Goal: Navigation & Orientation: Find specific page/section

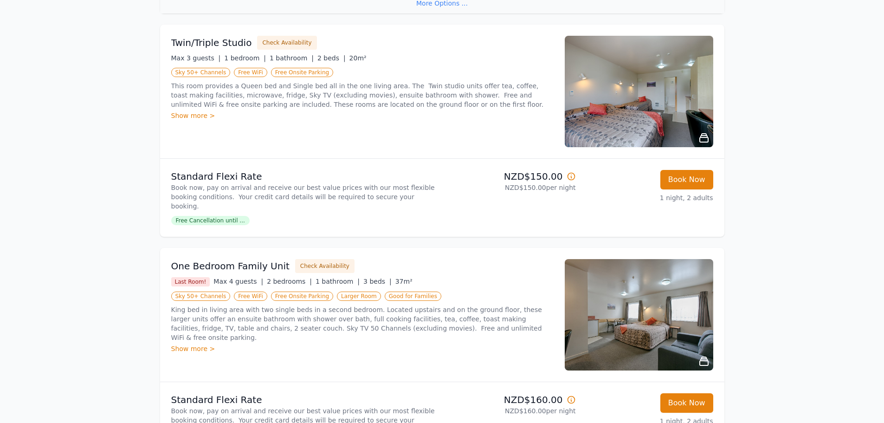
scroll to position [446, 0]
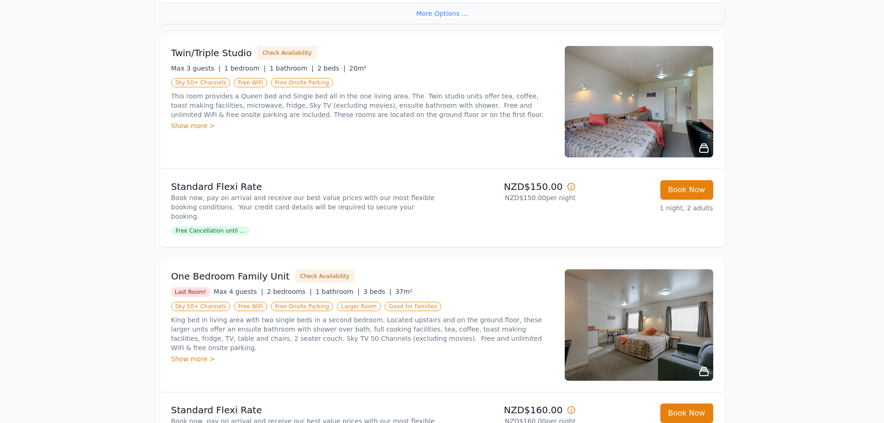
click at [182, 121] on div "Show more >" at bounding box center [362, 125] width 383 height 9
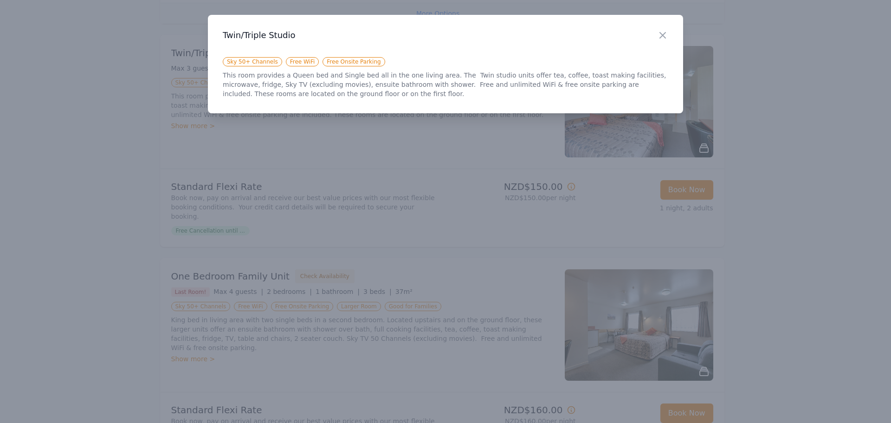
click at [662, 37] on icon "button" at bounding box center [662, 35] width 11 height 11
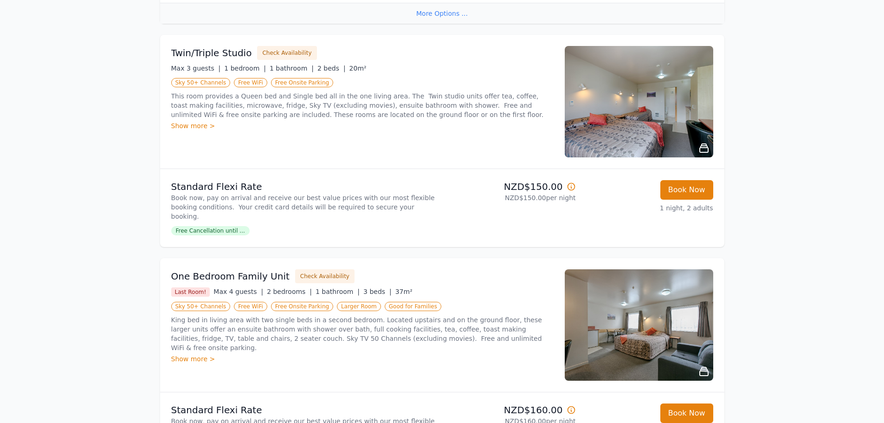
click at [194, 121] on div "Show more >" at bounding box center [362, 125] width 383 height 9
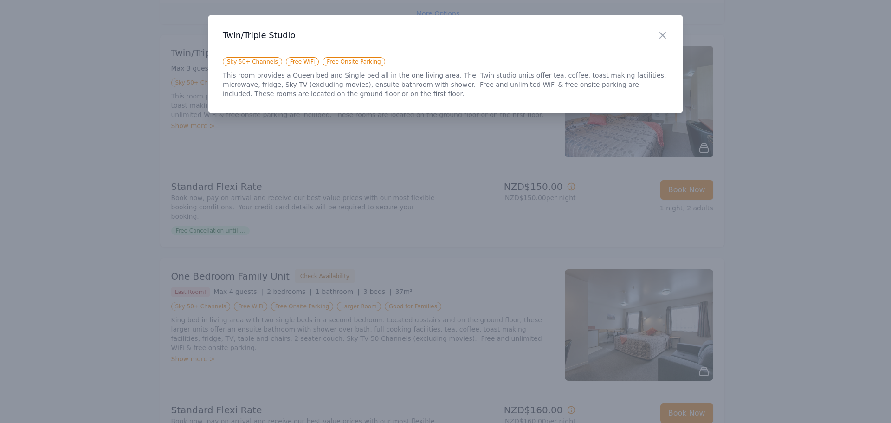
drag, startPoint x: 661, startPoint y: 36, endPoint x: 667, endPoint y: 33, distance: 6.0
click at [662, 35] on icon "button" at bounding box center [662, 35] width 11 height 11
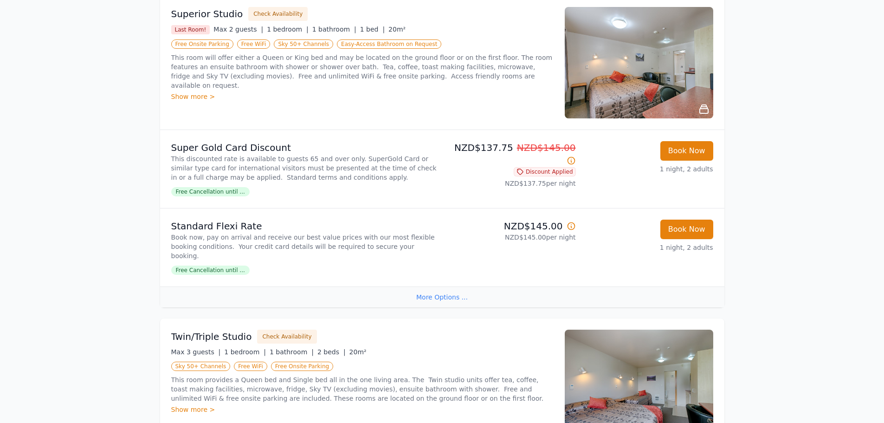
scroll to position [0, 0]
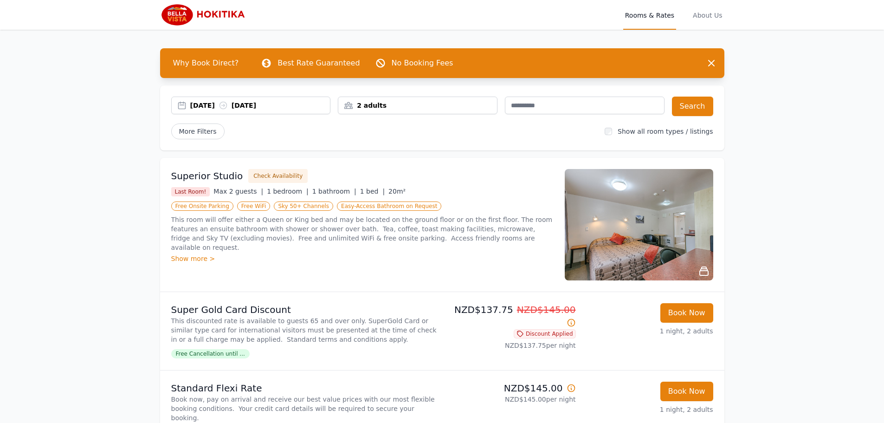
click at [717, 16] on span "About Us" at bounding box center [707, 15] width 33 height 30
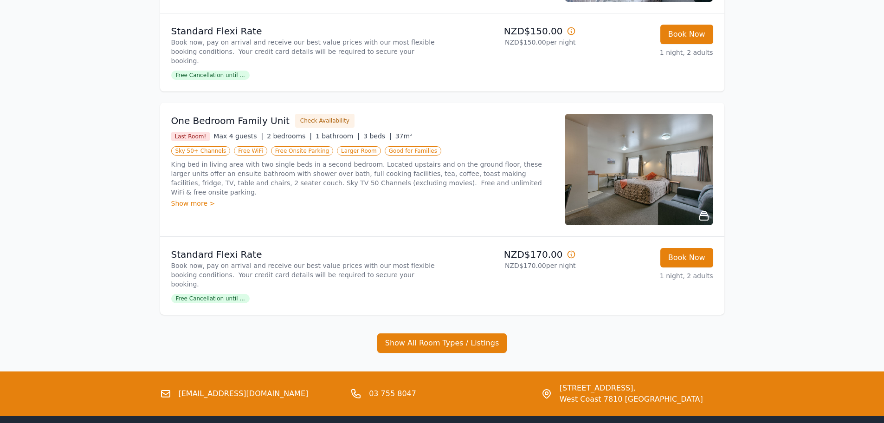
scroll to position [631, 0]
